Goal: Information Seeking & Learning: Learn about a topic

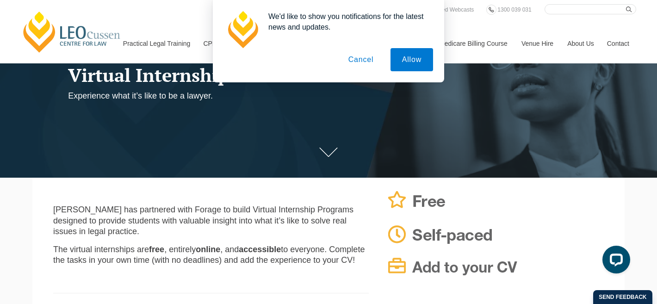
click at [358, 59] on button "Cancel" at bounding box center [361, 59] width 49 height 23
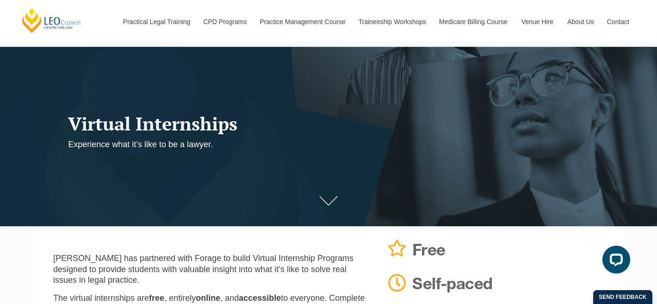
scroll to position [74, 0]
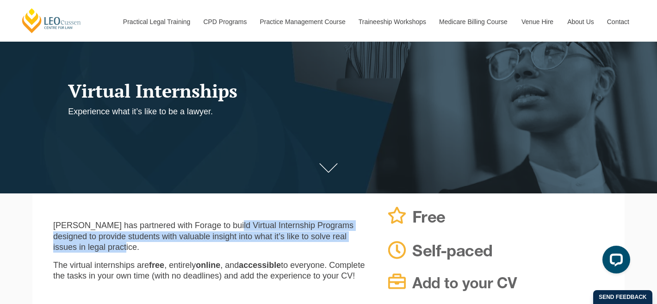
drag, startPoint x: 362, startPoint y: 237, endPoint x: 217, endPoint y: 228, distance: 144.7
click at [217, 228] on p "[PERSON_NAME] has partnered with Forage to build Virtual Internship Programs de…" at bounding box center [211, 236] width 316 height 32
copy p "Virtual Internship Programs designed to provide students with valuable insight …"
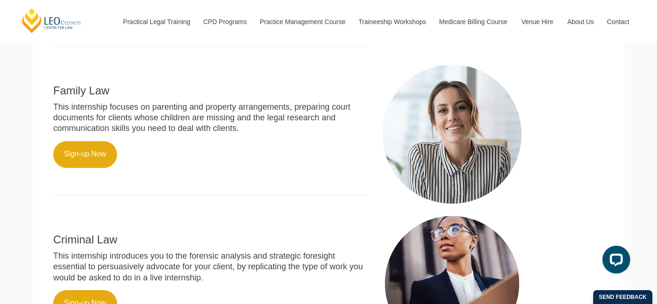
scroll to position [505, 0]
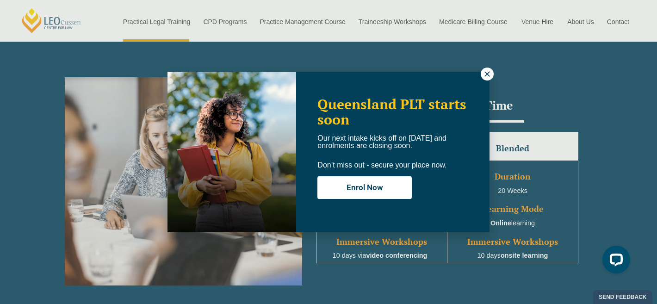
click at [490, 73] on icon at bounding box center [487, 74] width 8 height 8
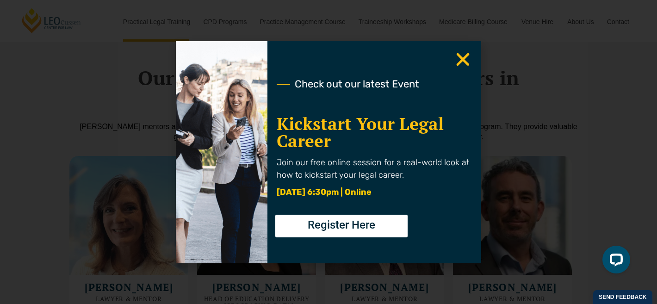
scroll to position [2709, 0]
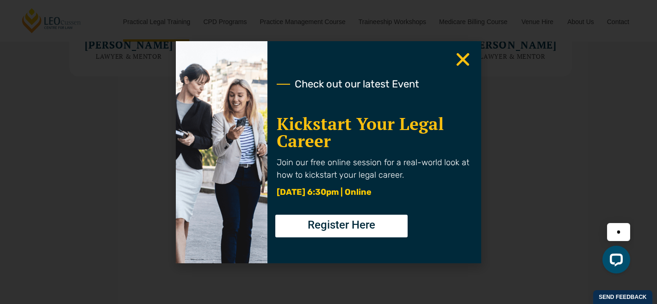
click at [460, 60] on icon "Close" at bounding box center [463, 59] width 18 height 18
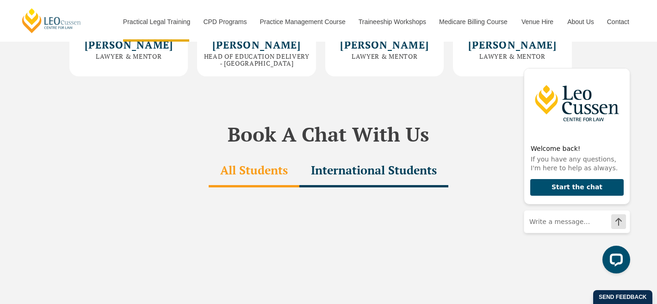
click at [460, 81] on div "Book A Chat With Us All Students International Students All Students Internatio…" at bounding box center [329, 305] width 528 height 449
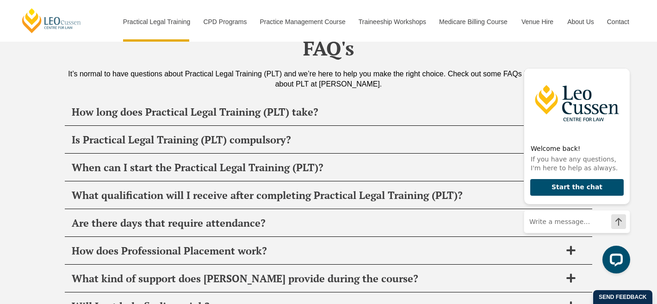
scroll to position [4419, 0]
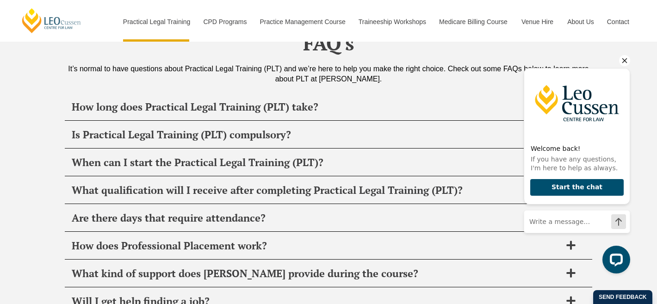
click at [623, 61] on icon "Hide greeting" at bounding box center [624, 60] width 11 height 11
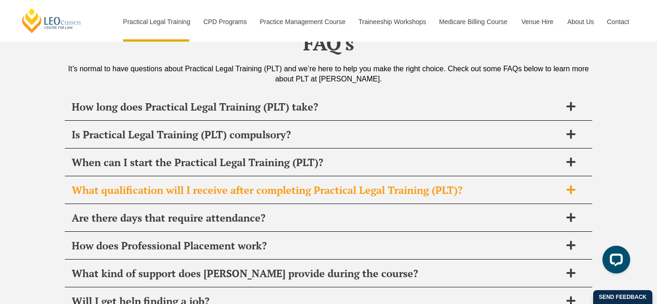
click at [503, 184] on h2 "What qualification will I receive after completing Practical Legal Training (PL…" at bounding box center [317, 190] width 490 height 13
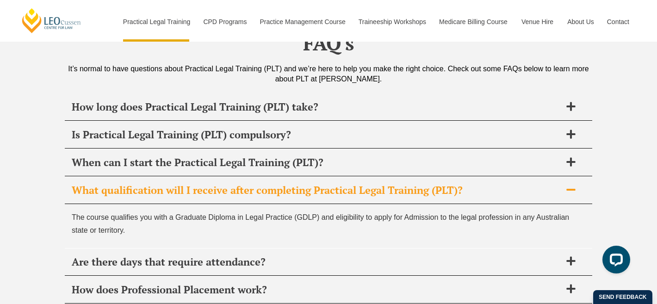
click at [503, 184] on h2 "What qualification will I receive after completing Practical Legal Training (PL…" at bounding box center [317, 190] width 490 height 13
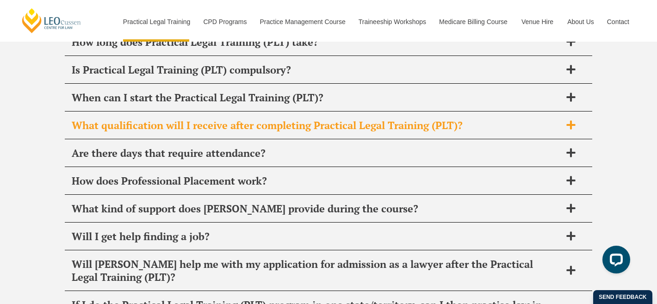
scroll to position [4484, 0]
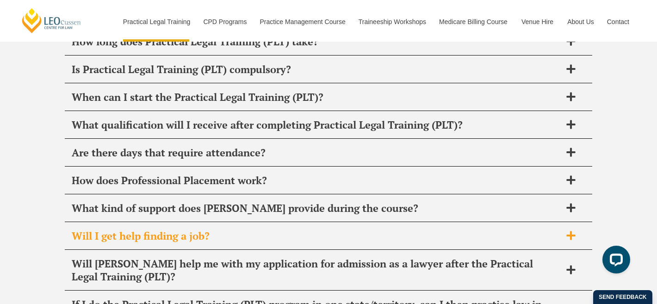
click at [458, 230] on h2 "Will I get help finding a job?" at bounding box center [317, 236] width 490 height 13
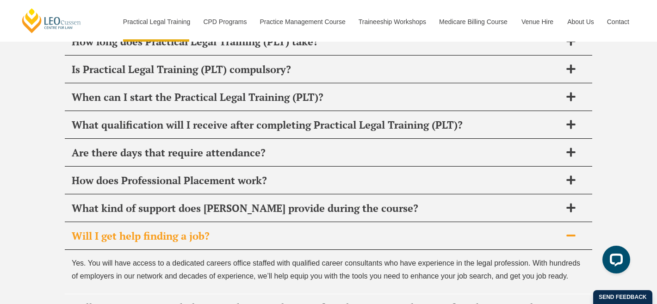
click at [457, 230] on h2 "Will I get help finding a job?" at bounding box center [317, 236] width 490 height 13
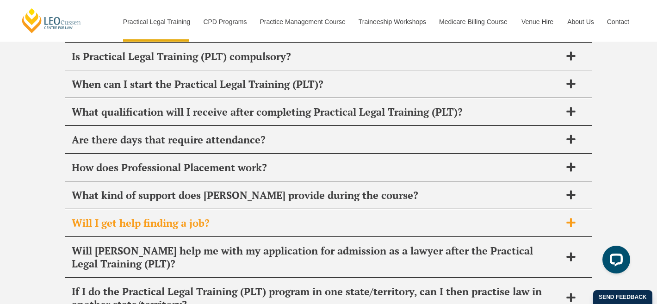
scroll to position [4499, 0]
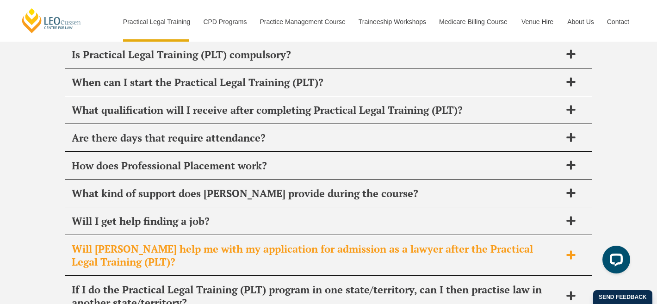
click at [453, 242] on h2 "Will Leo Cussen help me with my application for admission as a lawyer after the…" at bounding box center [317, 255] width 490 height 26
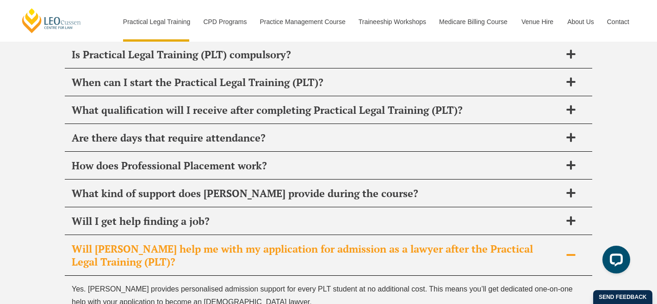
click at [453, 242] on h2 "Will Leo Cussen help me with my application for admission as a lawyer after the…" at bounding box center [317, 255] width 490 height 26
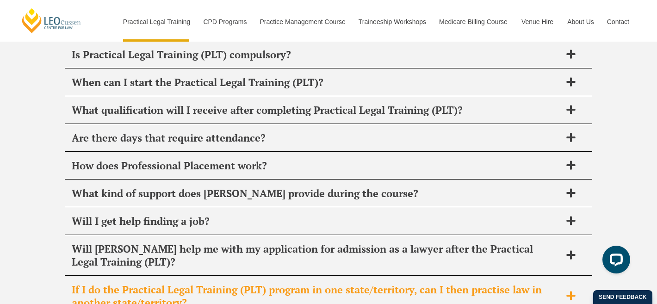
click at [453, 283] on h2 "If I do the Practical Legal Training (PLT) program in one state/territory, can …" at bounding box center [317, 296] width 490 height 26
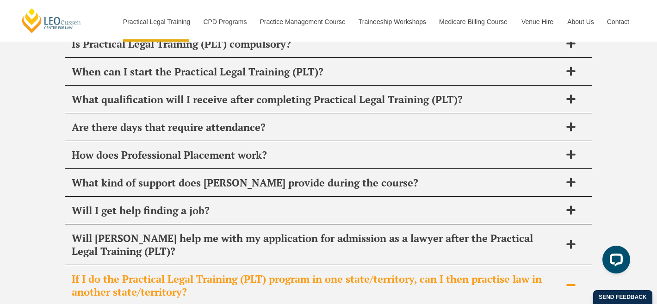
click at [453, 273] on h2 "If I do the Practical Legal Training (PLT) program in one state/territory, can …" at bounding box center [317, 286] width 490 height 26
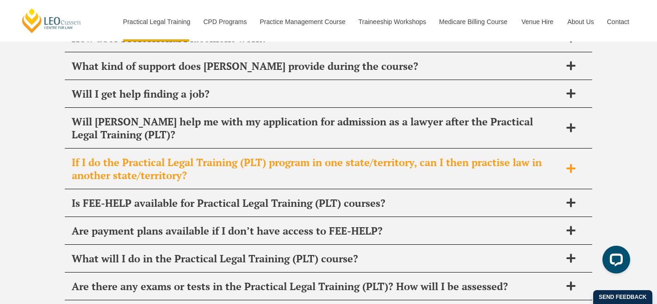
scroll to position [4627, 0]
click at [453, 280] on h2 "Are there any exams or tests in the Practical Legal Training (PLT)? How will I …" at bounding box center [317, 286] width 490 height 13
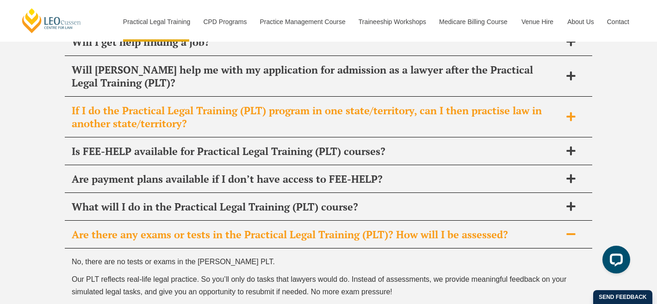
scroll to position [4677, 0]
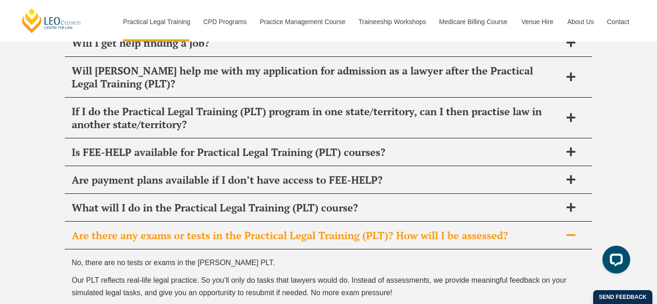
click at [425, 229] on h2 "Are there any exams or tests in the Practical Legal Training (PLT)? How will I …" at bounding box center [317, 235] width 490 height 13
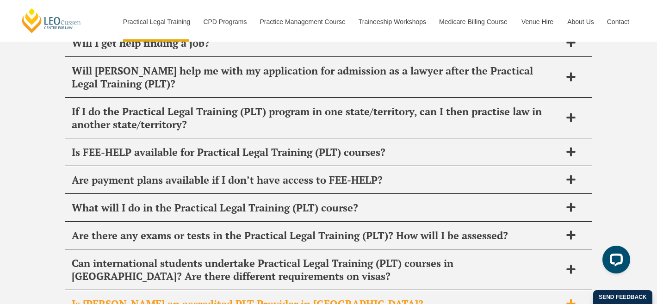
click at [371, 298] on h2 "Is Leo Cussen an accredited PLT Provider in WA?" at bounding box center [317, 304] width 490 height 13
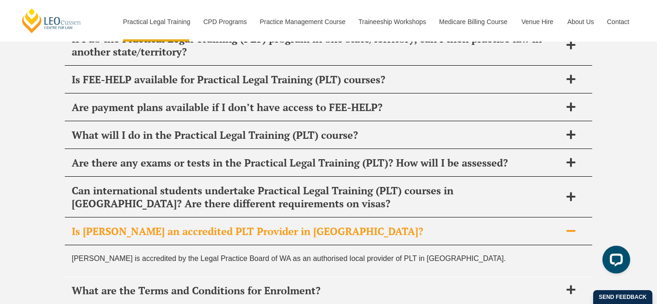
scroll to position [4752, 0]
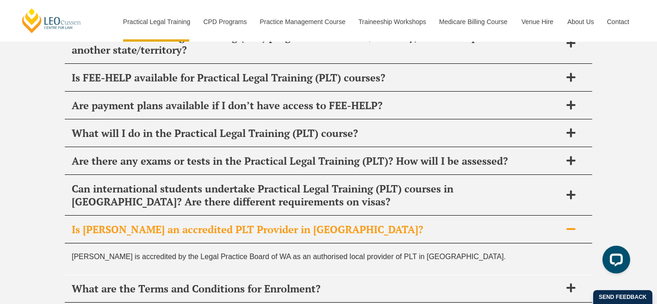
click at [374, 216] on div "Is Leo Cussen an accredited PLT Provider in WA?" at bounding box center [329, 229] width 528 height 27
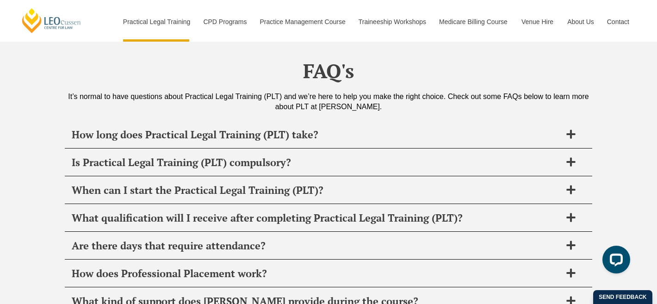
scroll to position [4384, 0]
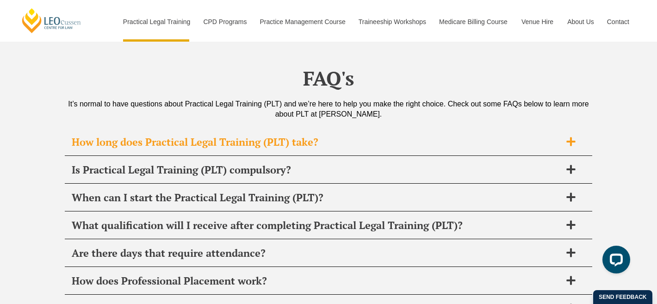
click at [371, 136] on h2 "How long does Practical Legal Training (PLT) take?" at bounding box center [317, 142] width 490 height 13
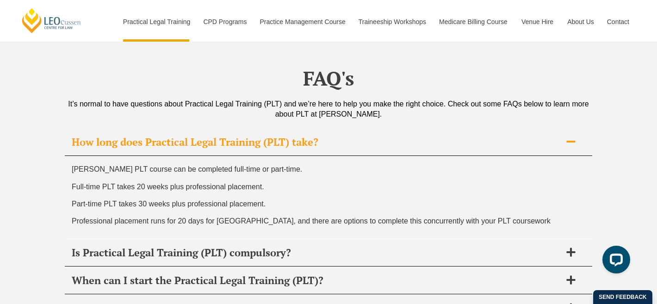
scroll to position [4403, 0]
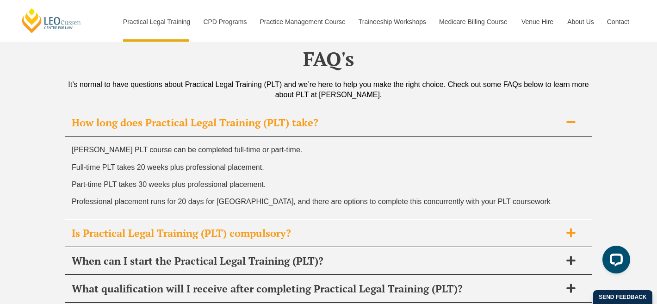
click at [283, 227] on h2 "Is Practical Legal Training (PLT) compulsory?" at bounding box center [317, 233] width 490 height 13
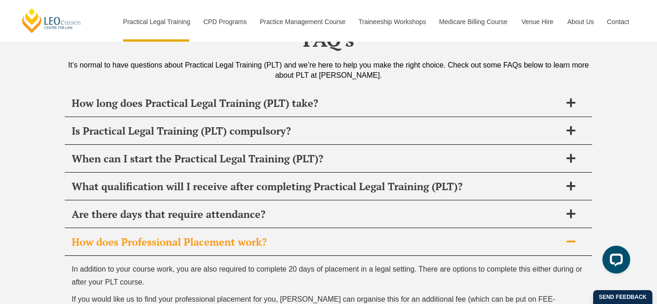
scroll to position [4423, 0]
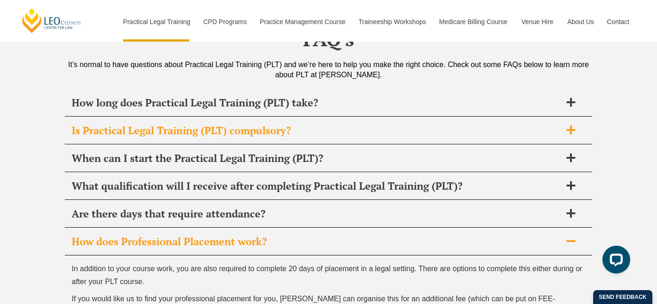
click at [275, 124] on h2 "Is Practical Legal Training (PLT) compulsory?" at bounding box center [317, 130] width 490 height 13
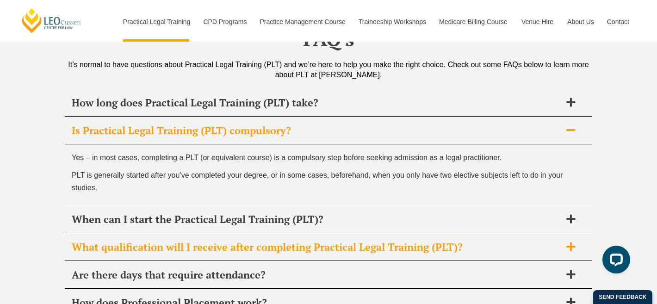
click at [242, 234] on div "What qualification will I receive after completing Practical Legal Training (PL…" at bounding box center [329, 247] width 528 height 27
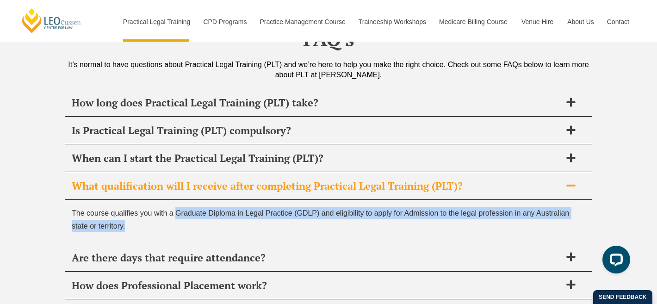
drag, startPoint x: 174, startPoint y: 180, endPoint x: 174, endPoint y: 187, distance: 6.9
click at [174, 207] on p "The course qualifies you with a Graduate Diploma in Legal Practice (GDLP) and e…" at bounding box center [329, 219] width 514 height 25
copy p "Graduate Diploma in Legal Practice (GDLP) and eligibility to apply for Admissio…"
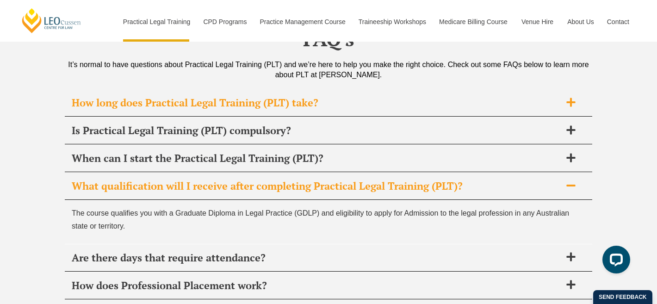
click at [373, 96] on h2 "How long does Practical Legal Training (PLT) take?" at bounding box center [317, 102] width 490 height 13
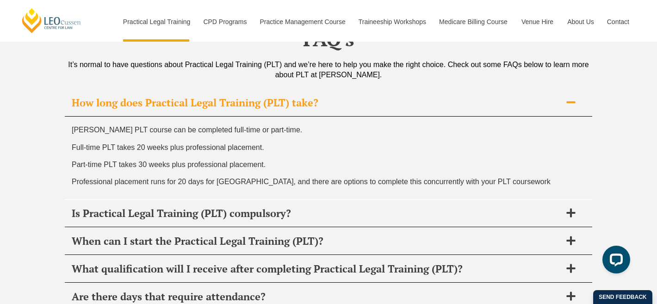
click at [266, 96] on h2 "How long does Practical Legal Training (PLT) take?" at bounding box center [317, 102] width 490 height 13
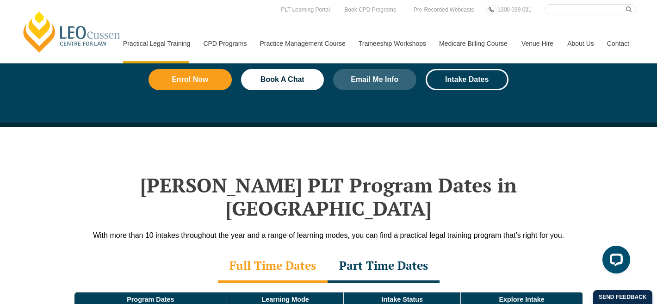
scroll to position [1053, 0]
